Goal: Transaction & Acquisition: Purchase product/service

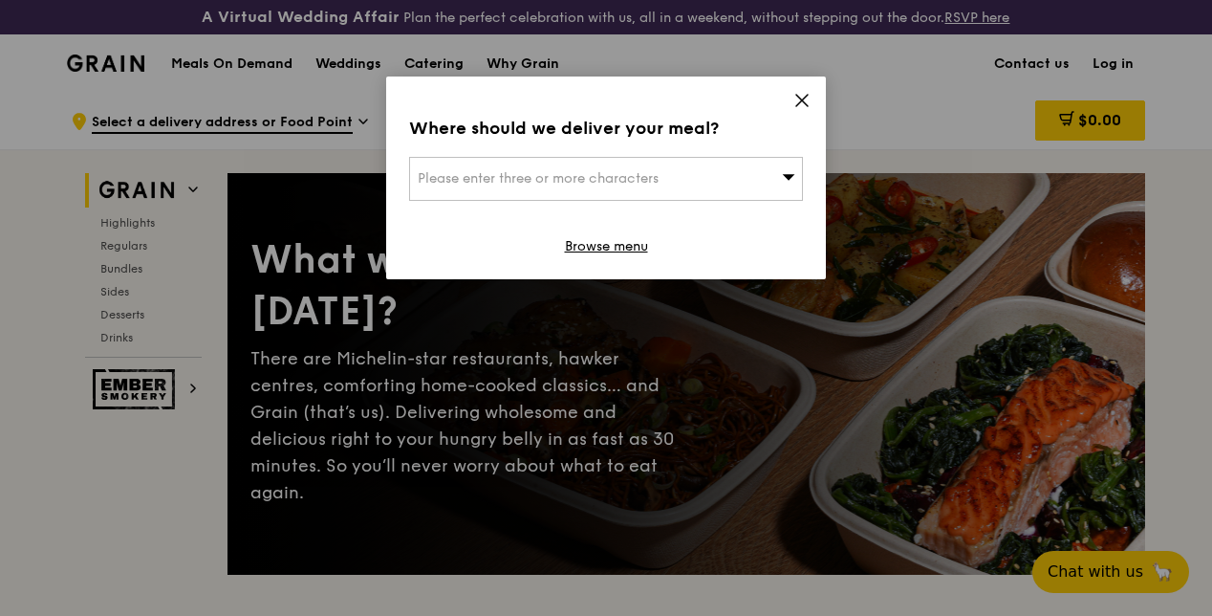
click at [801, 105] on icon at bounding box center [802, 100] width 17 height 17
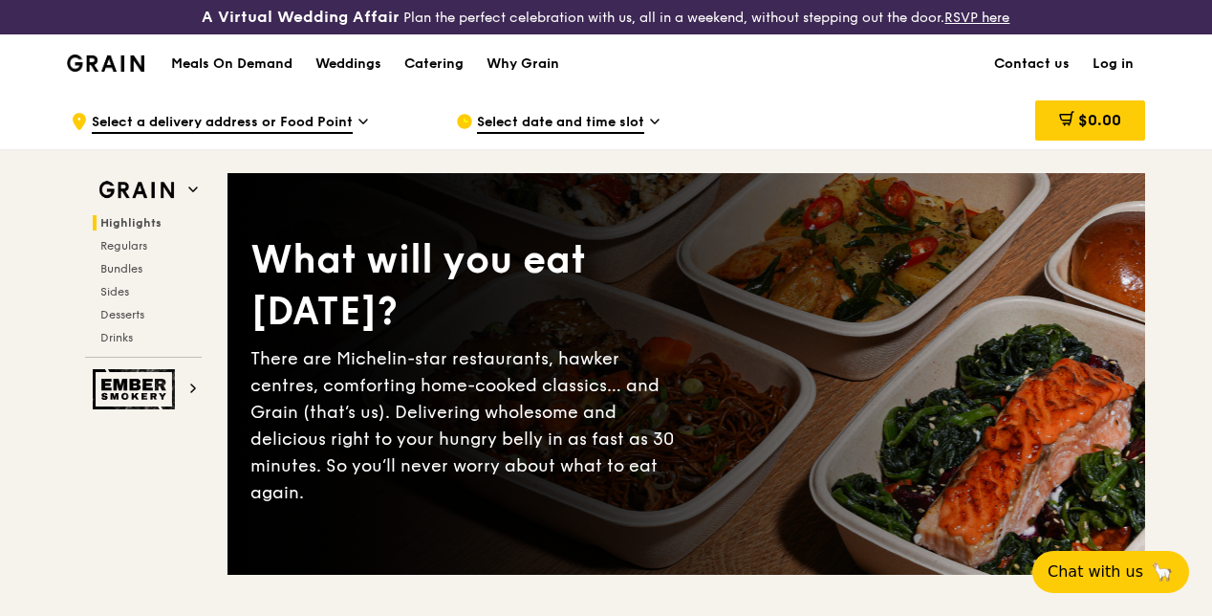
click at [259, 132] on span "Select a delivery address or Food Point" at bounding box center [222, 123] width 261 height 21
click at [511, 134] on span "Select date and time slot" at bounding box center [560, 123] width 167 height 21
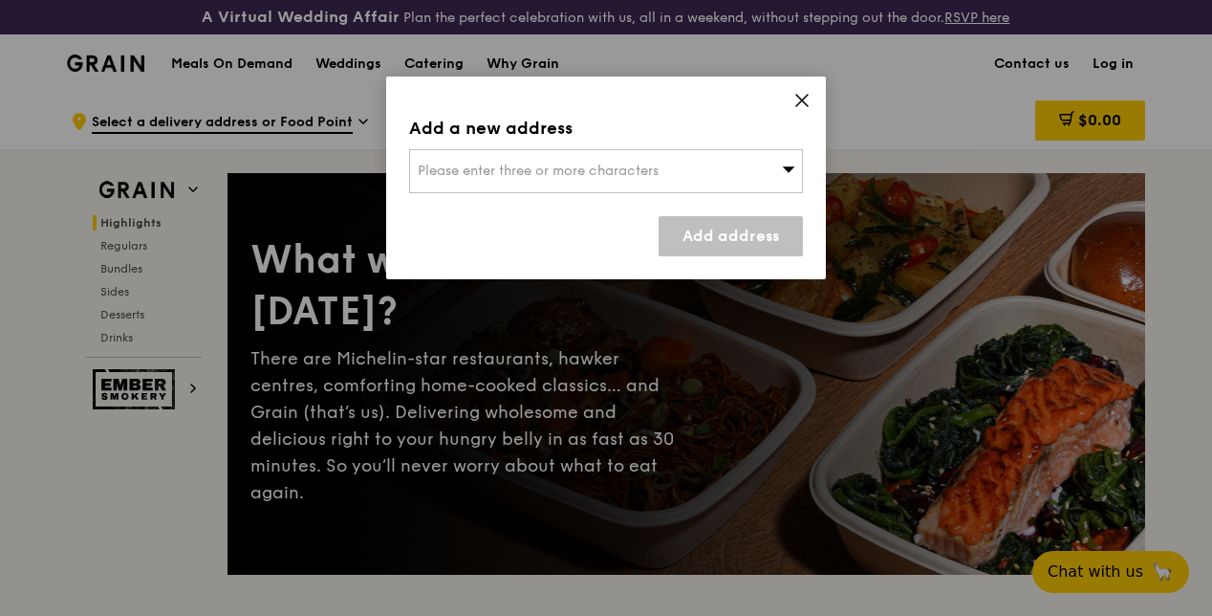
click at [511, 134] on div "Add a new address" at bounding box center [606, 128] width 394 height 27
click at [807, 100] on icon at bounding box center [802, 100] width 17 height 17
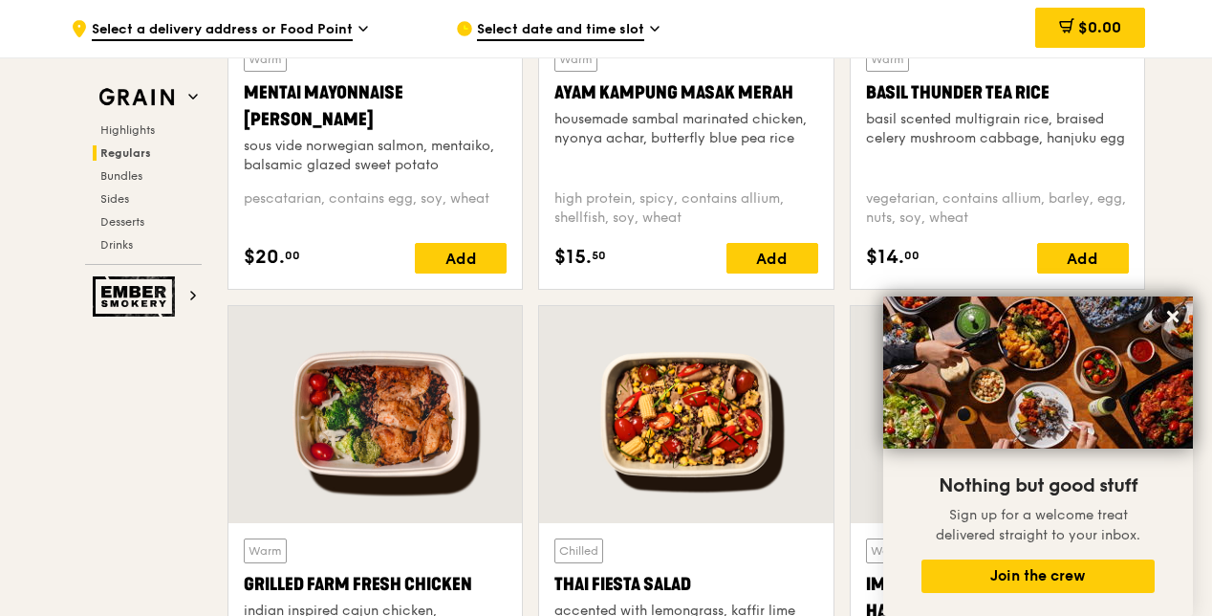
scroll to position [1912, 0]
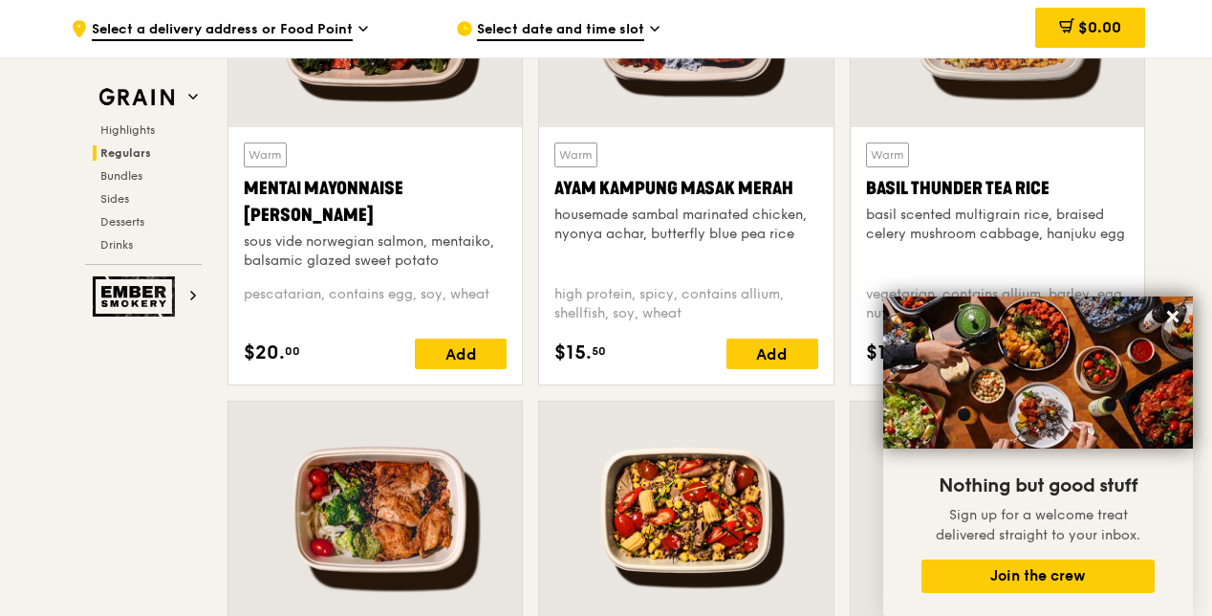
click at [1170, 319] on icon at bounding box center [1172, 316] width 11 height 11
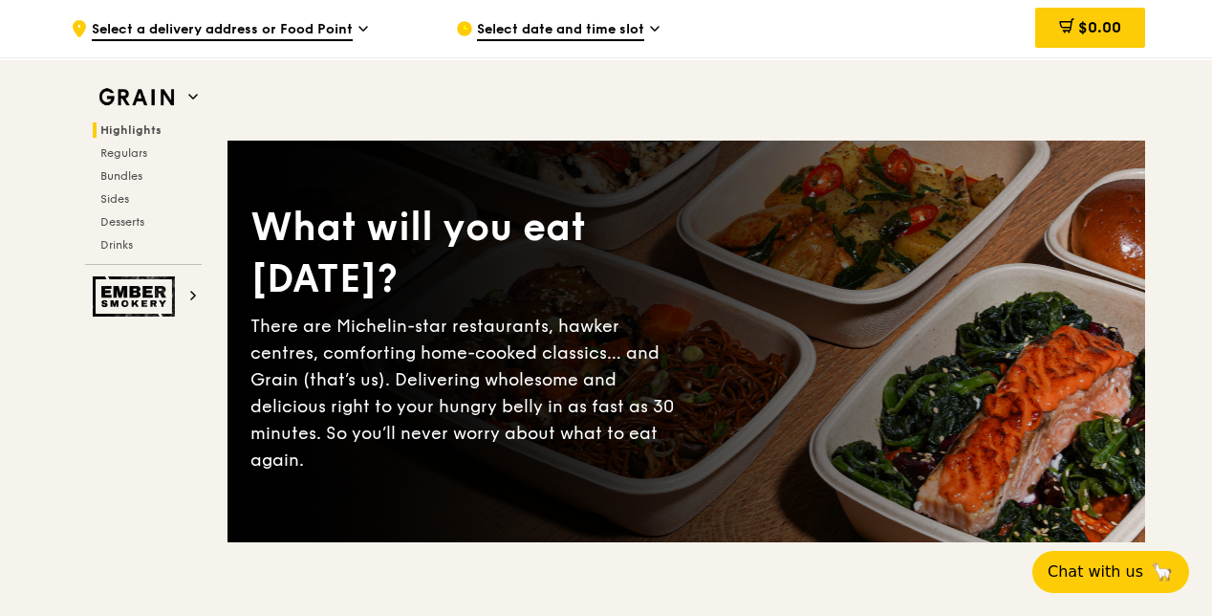
scroll to position [0, 0]
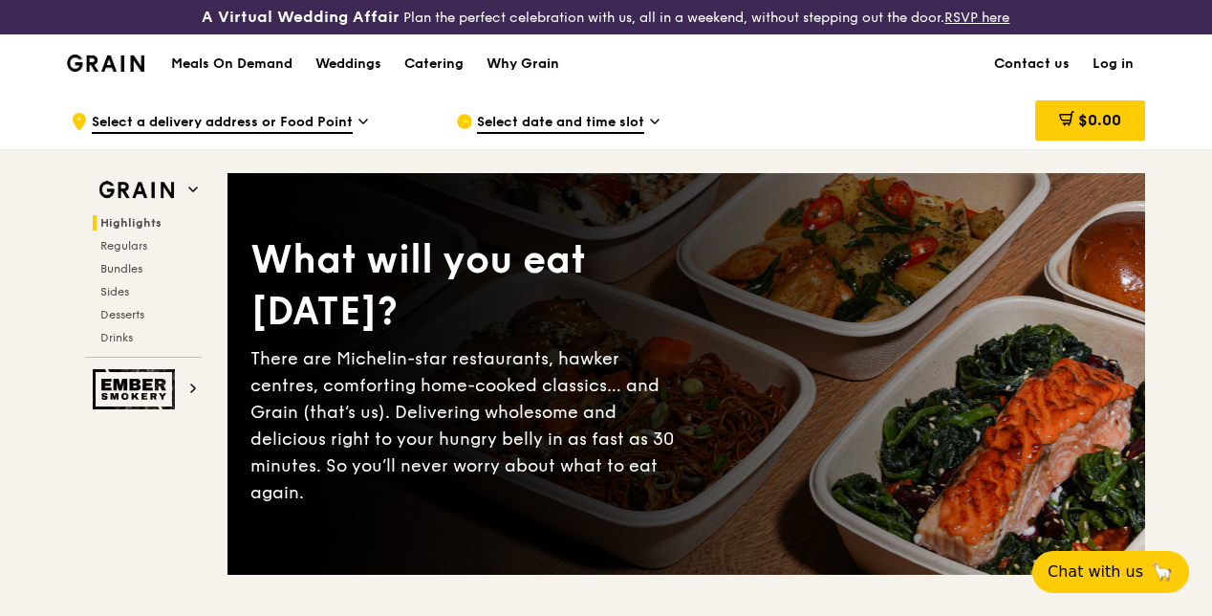
click at [531, 80] on div "Why Grain" at bounding box center [523, 63] width 73 height 57
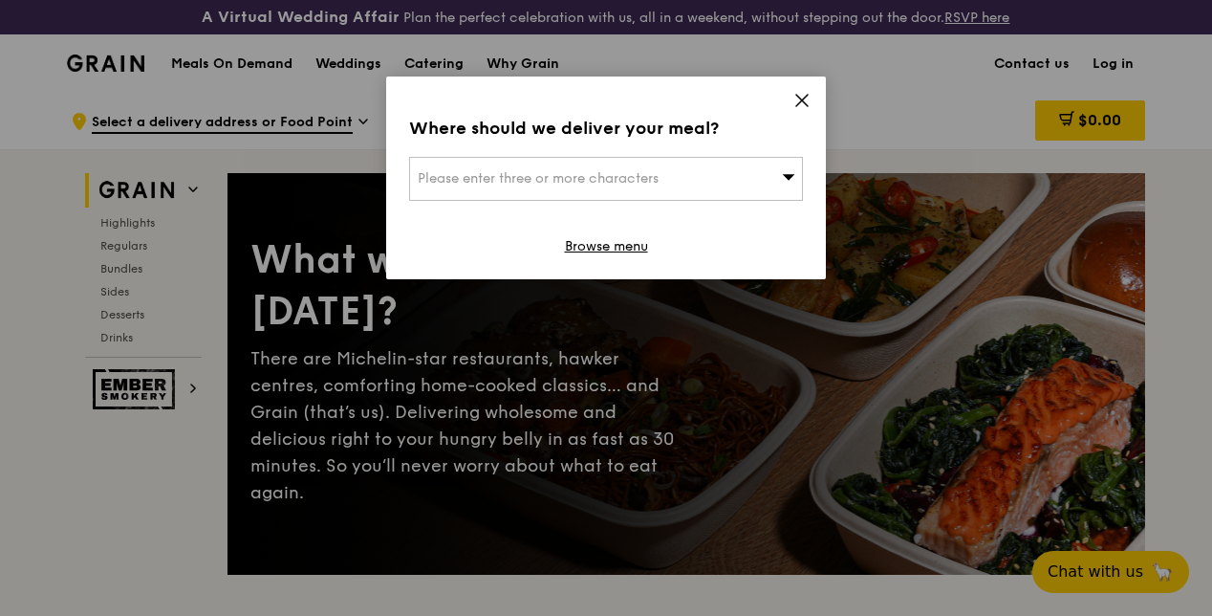
click at [773, 174] on div "Please enter three or more characters" at bounding box center [606, 179] width 394 height 44
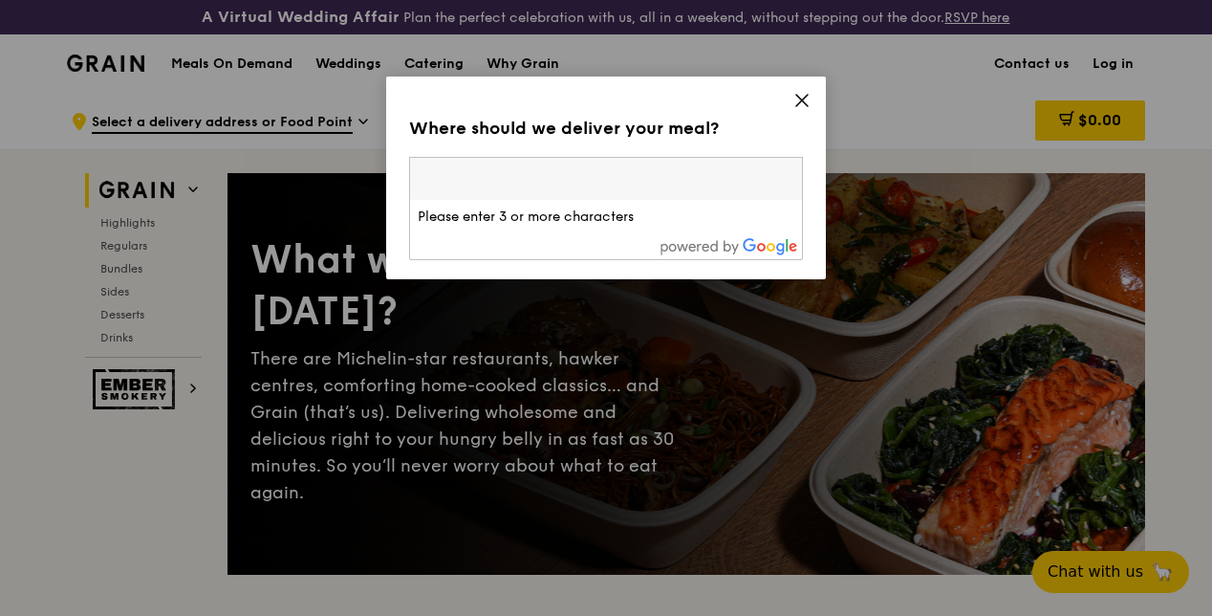
type input "a"
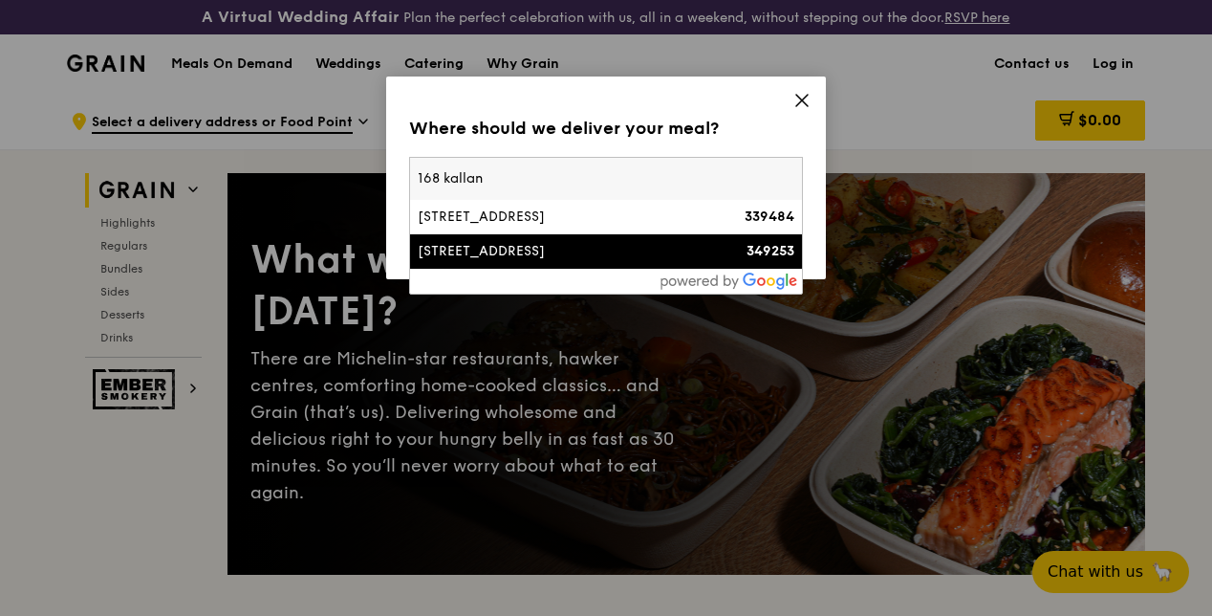
type input "168 kallan"
click at [495, 252] on div "[STREET_ADDRESS]" at bounding box center [559, 251] width 283 height 19
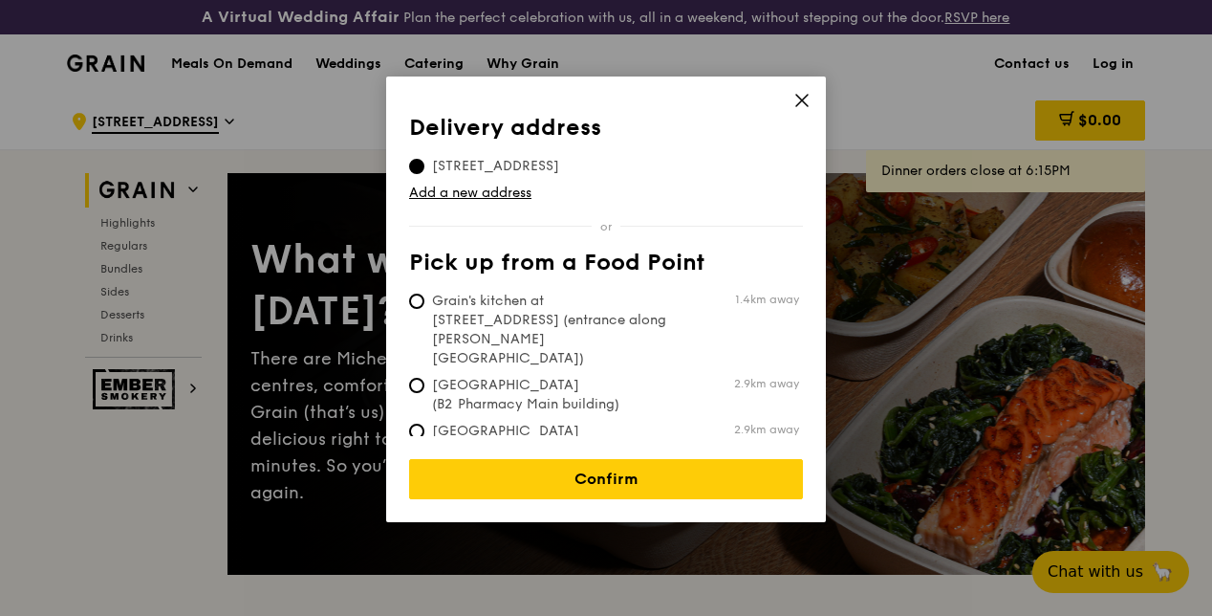
click at [425, 304] on span "Grain's kitchen at [STREET_ADDRESS] (entrance along [PERSON_NAME][GEOGRAPHIC_DA…" at bounding box center [551, 330] width 285 height 76
click at [425, 304] on input "Grain's kitchen at [STREET_ADDRESS] (entrance along [PERSON_NAME][GEOGRAPHIC_DA…" at bounding box center [416, 301] width 15 height 15
radio input "true"
click at [593, 468] on link "Confirm" at bounding box center [606, 479] width 394 height 40
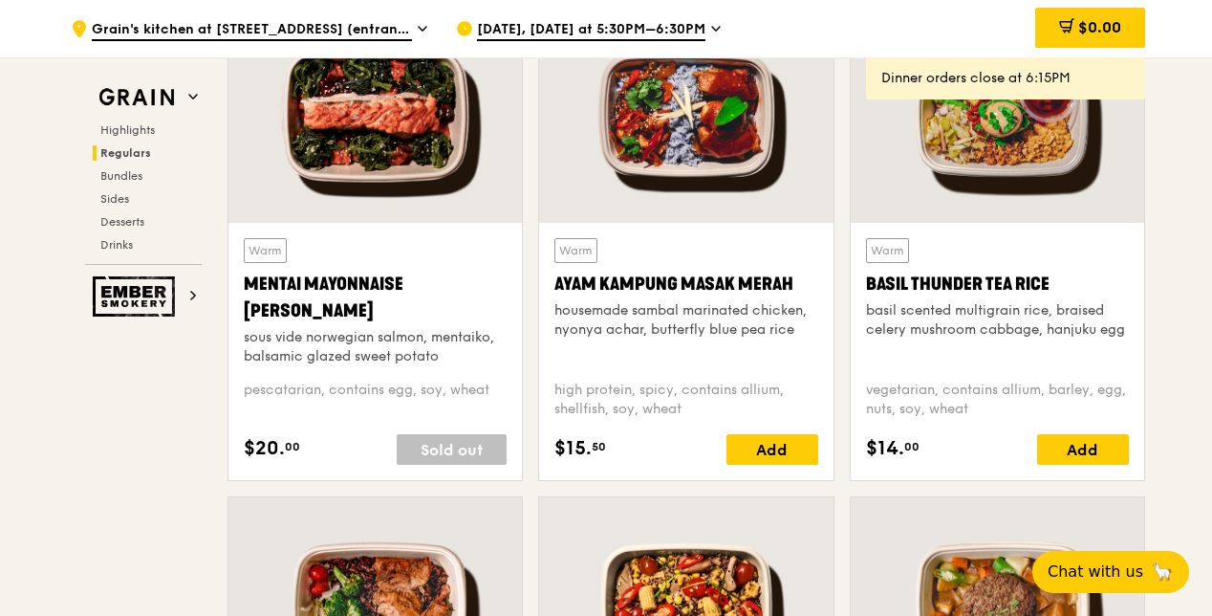
scroll to position [1721, 0]
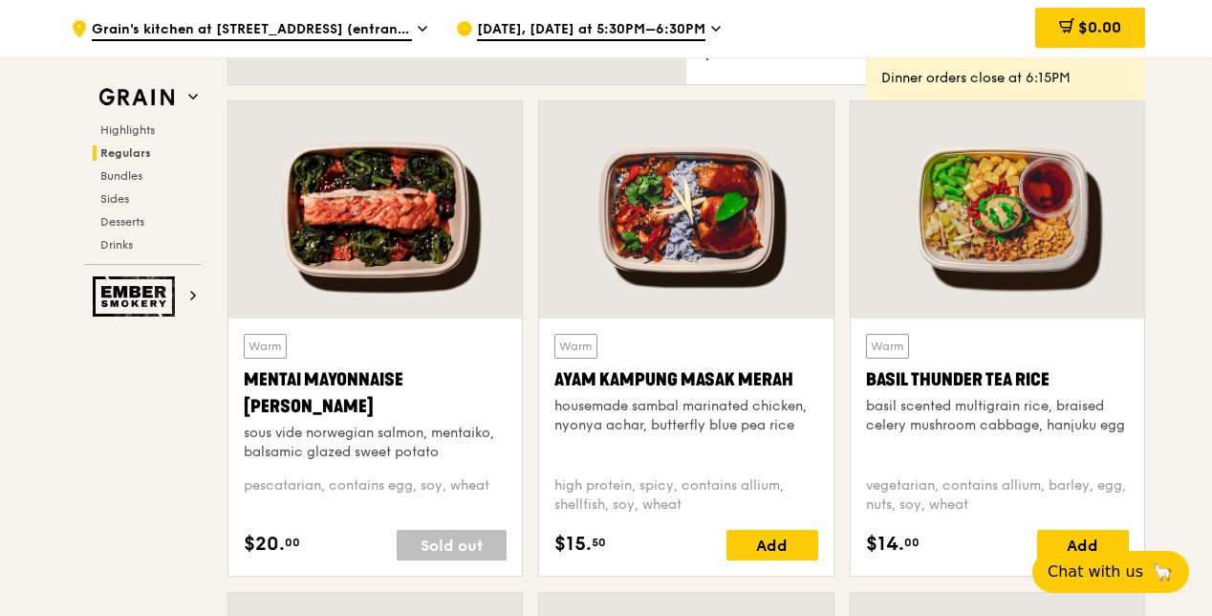
click at [1065, 294] on div at bounding box center [998, 209] width 294 height 217
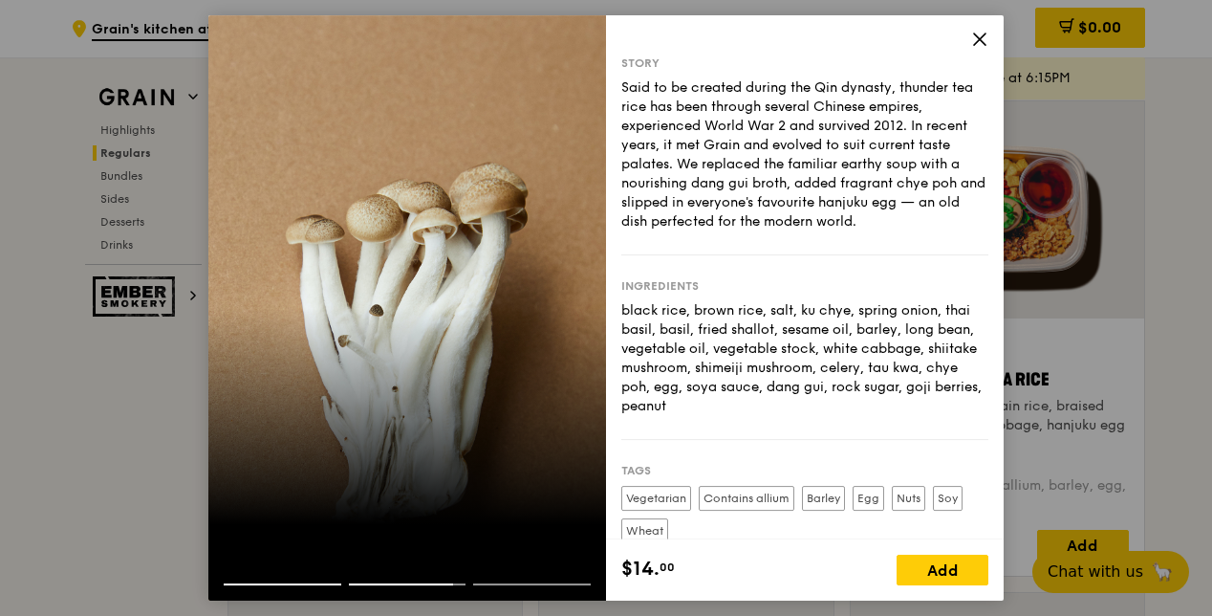
click at [975, 31] on icon at bounding box center [979, 39] width 17 height 17
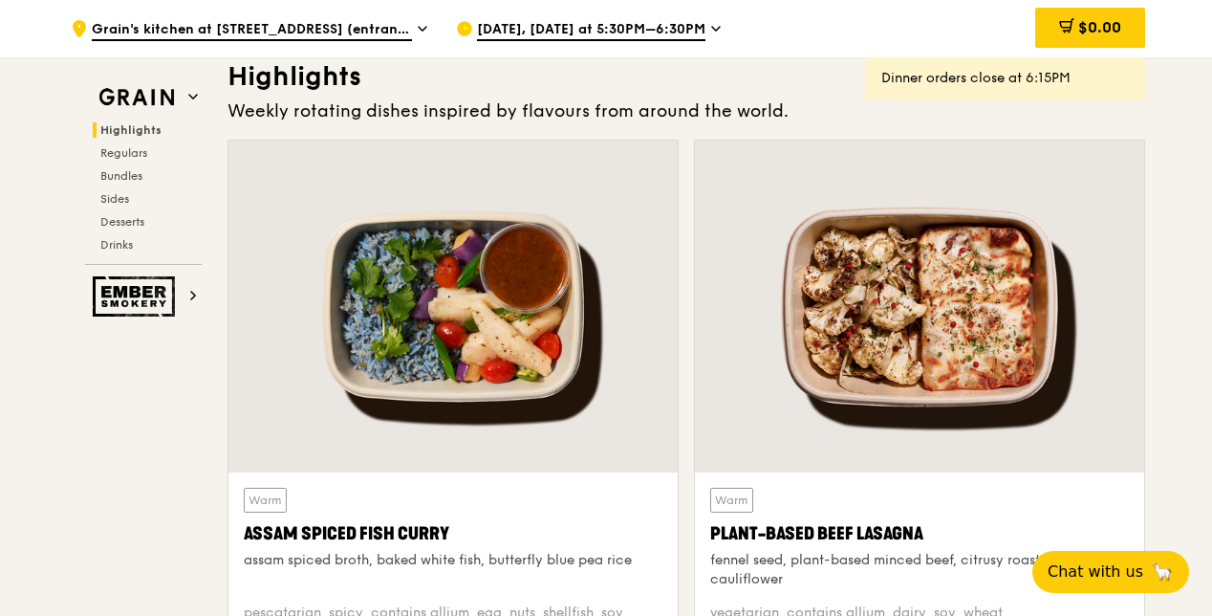
scroll to position [574, 0]
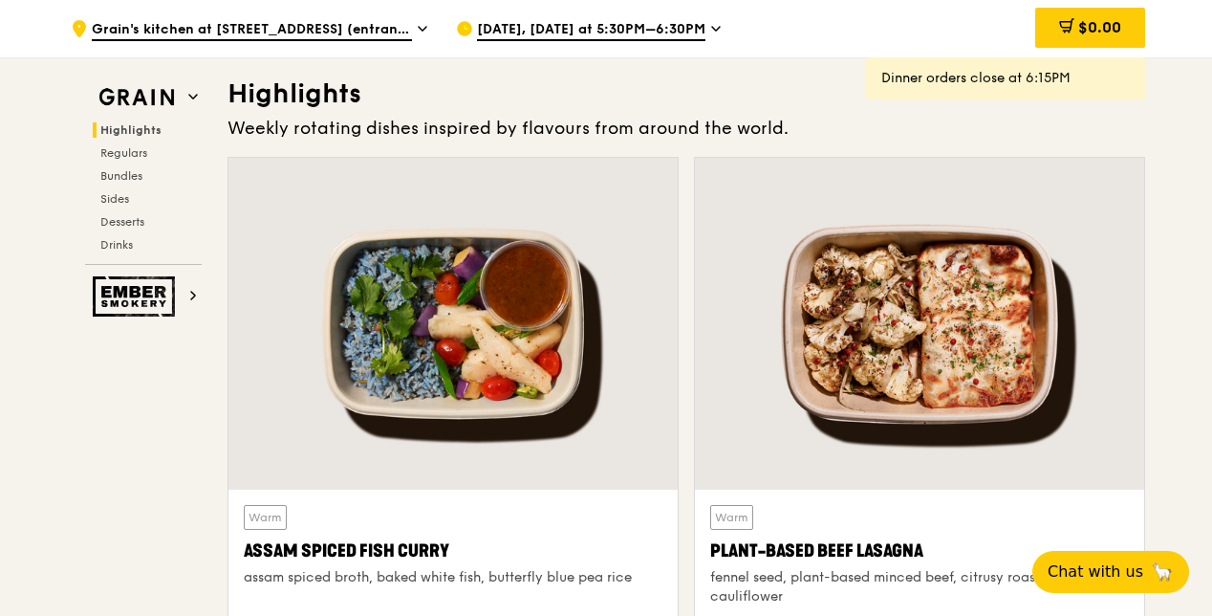
click at [998, 375] on div at bounding box center [919, 324] width 449 height 332
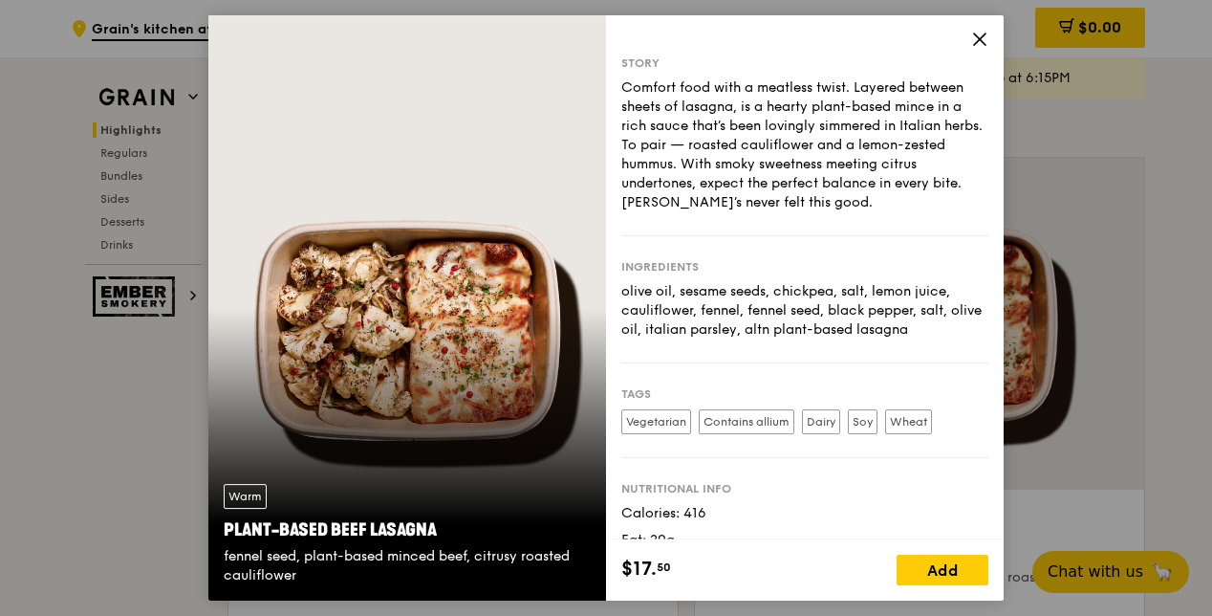
click at [976, 44] on icon at bounding box center [979, 39] width 17 height 17
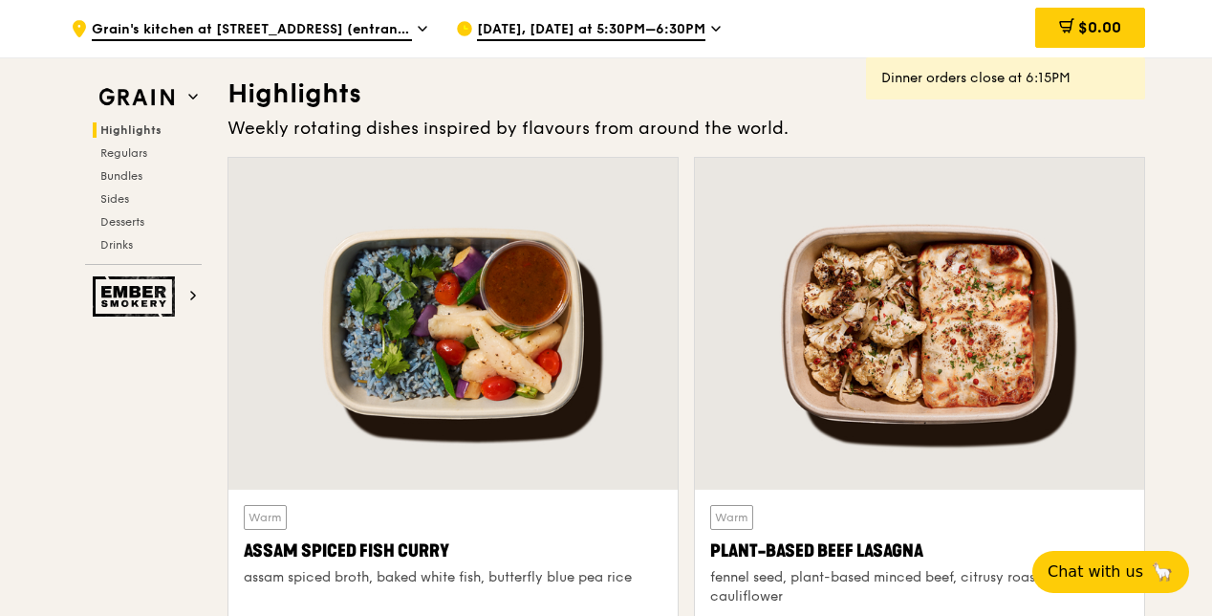
click at [1004, 394] on div at bounding box center [919, 324] width 449 height 332
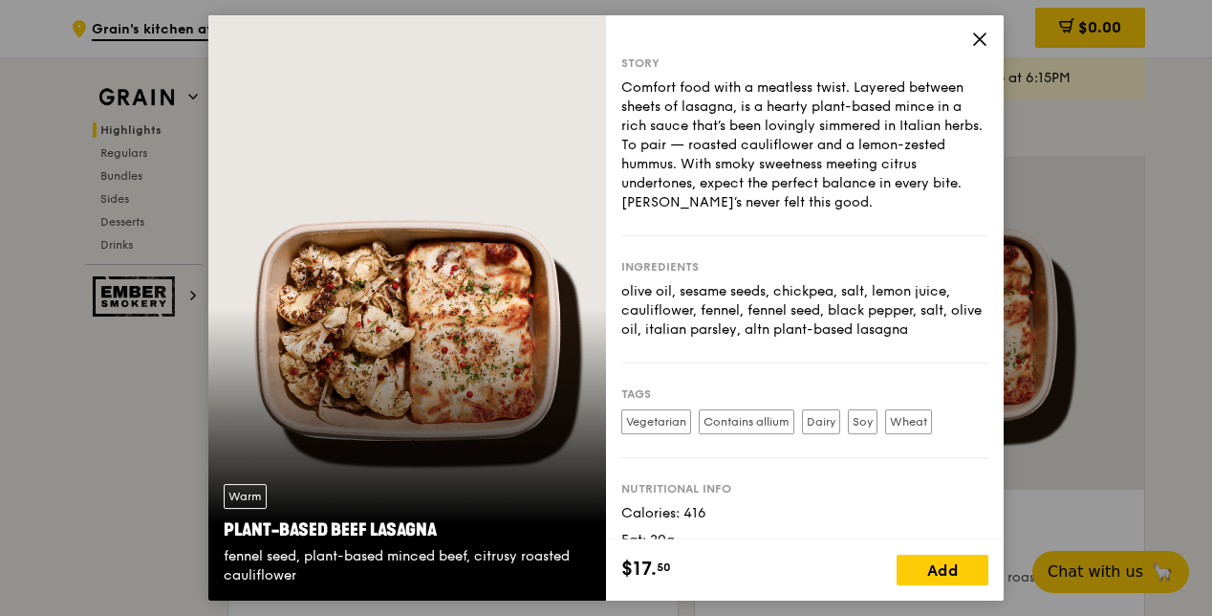
click at [985, 34] on icon at bounding box center [979, 38] width 11 height 11
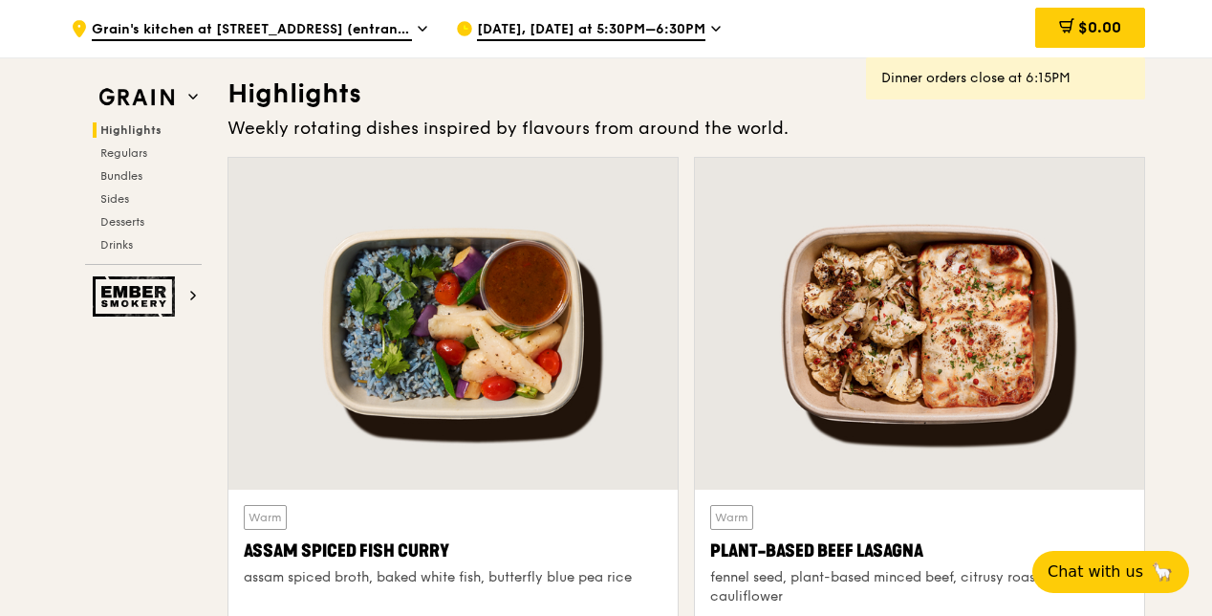
drag, startPoint x: 995, startPoint y: 354, endPoint x: 1148, endPoint y: 277, distance: 171.0
click at [957, 318] on div at bounding box center [919, 324] width 449 height 332
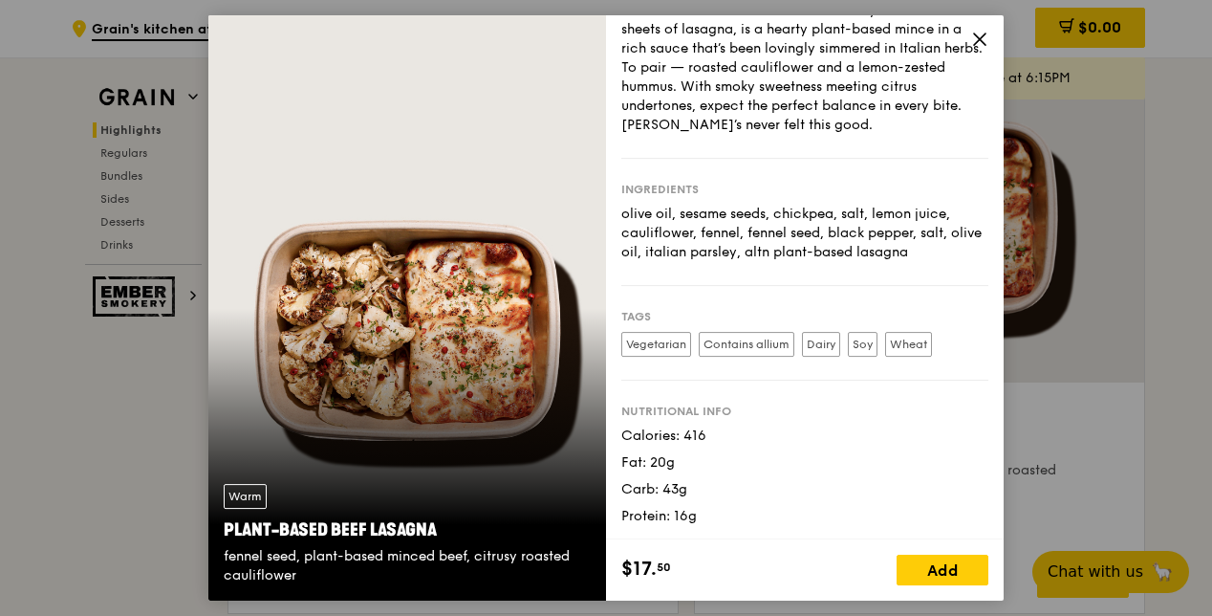
scroll to position [765, 0]
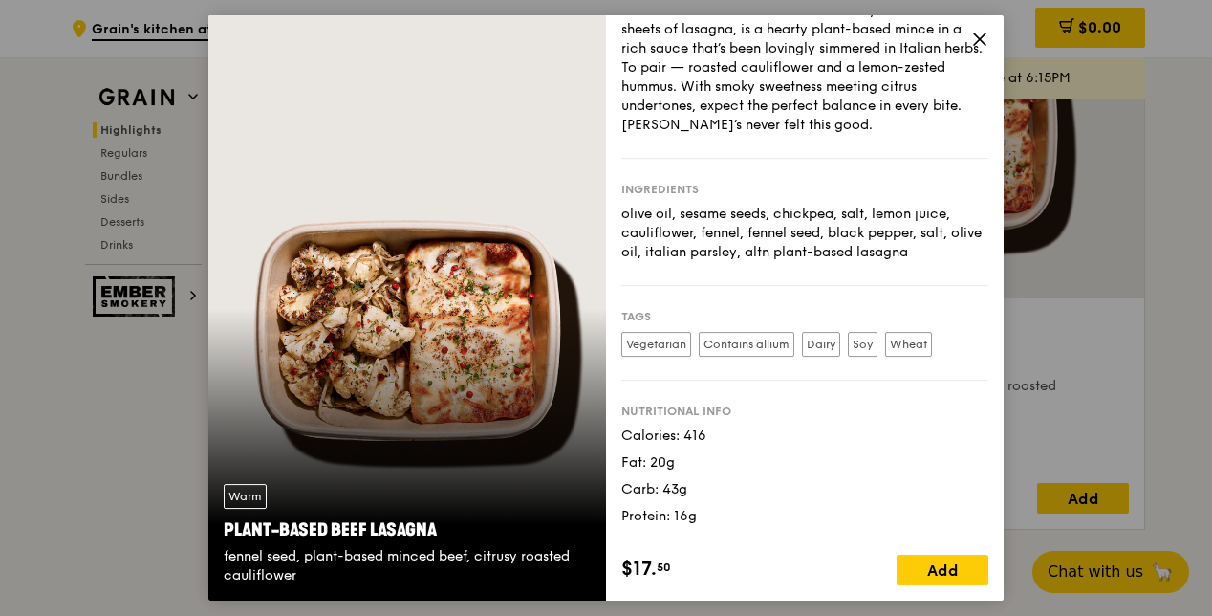
click at [973, 42] on icon at bounding box center [979, 39] width 17 height 17
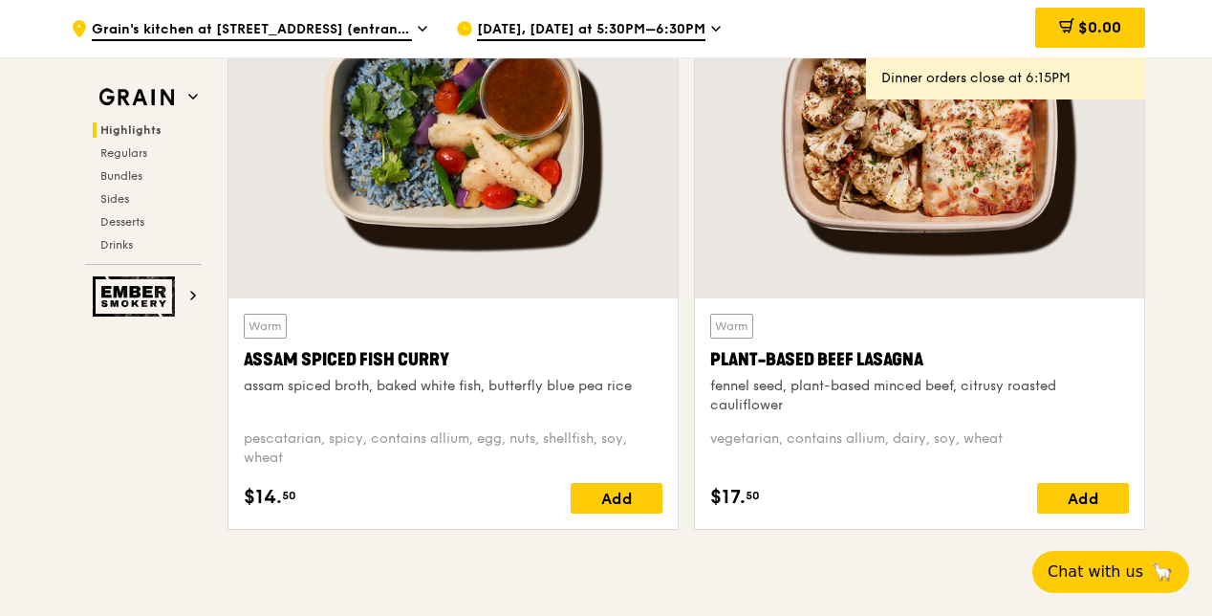
drag, startPoint x: 706, startPoint y: 374, endPoint x: 932, endPoint y: 382, distance: 226.8
click at [932, 381] on div "Warm Plant-Based Beef Lasagna fennel seed, plant-based minced beef, citrusy roa…" at bounding box center [919, 413] width 449 height 230
copy div "Plant-Based Beef Lasagna"
